Goal: Complete application form

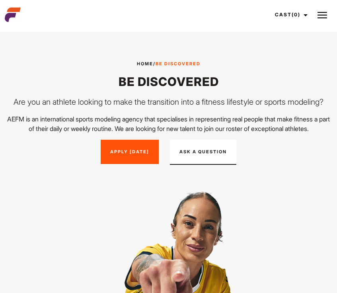
click at [129, 152] on link "Apply [DATE]" at bounding box center [130, 152] width 58 height 25
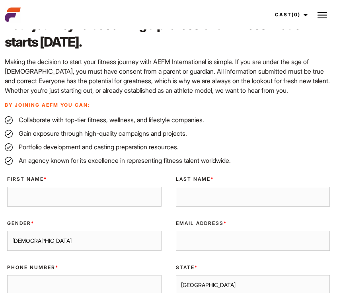
scroll to position [496, 0]
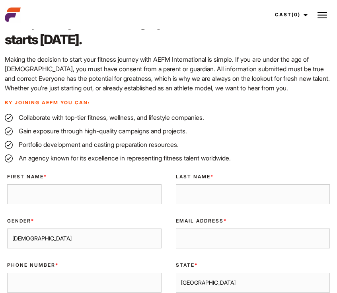
click at [324, 15] on img at bounding box center [323, 15] width 10 height 10
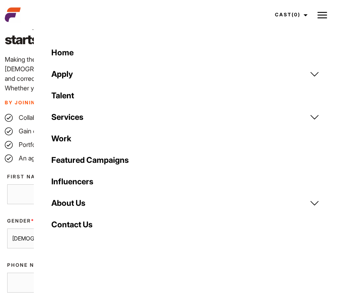
click at [80, 98] on link "Talent" at bounding box center [186, 95] width 278 height 21
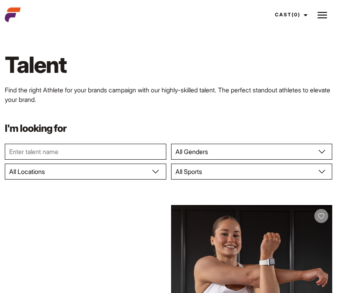
click at [324, 10] on button at bounding box center [323, 15] width 20 height 20
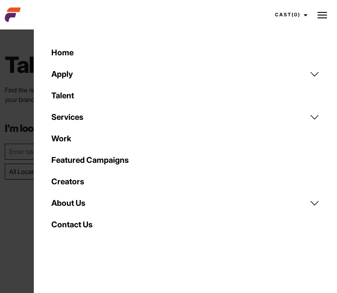
click at [71, 73] on link "Apply" at bounding box center [186, 73] width 278 height 21
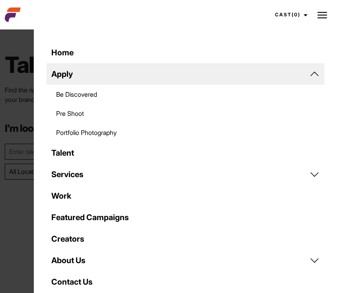
click at [83, 93] on link "Be Discovered" at bounding box center [186, 94] width 278 height 19
